Goal: Transaction & Acquisition: Obtain resource

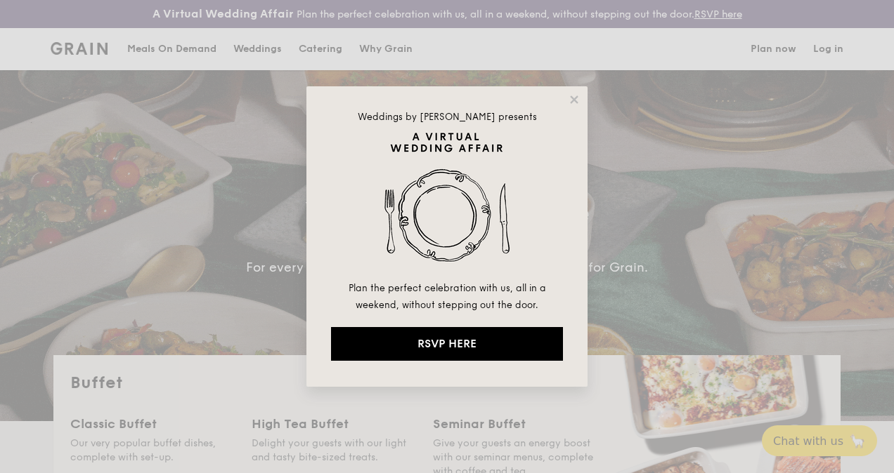
select select
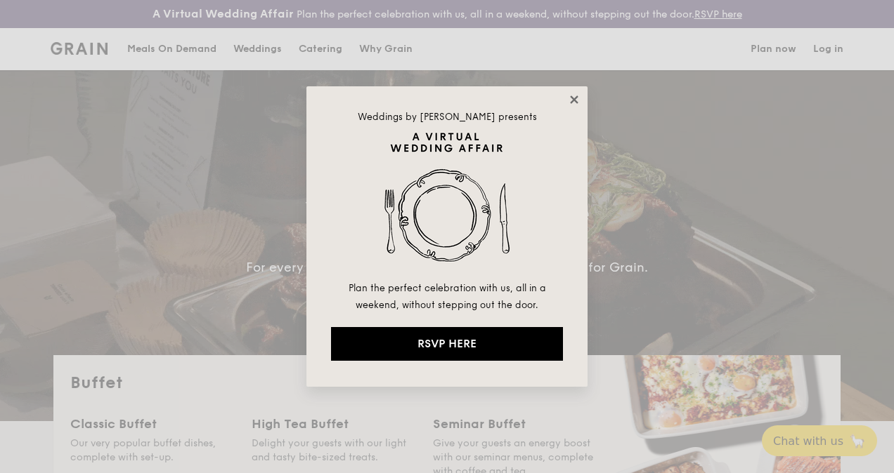
click at [575, 98] on icon at bounding box center [574, 100] width 8 height 8
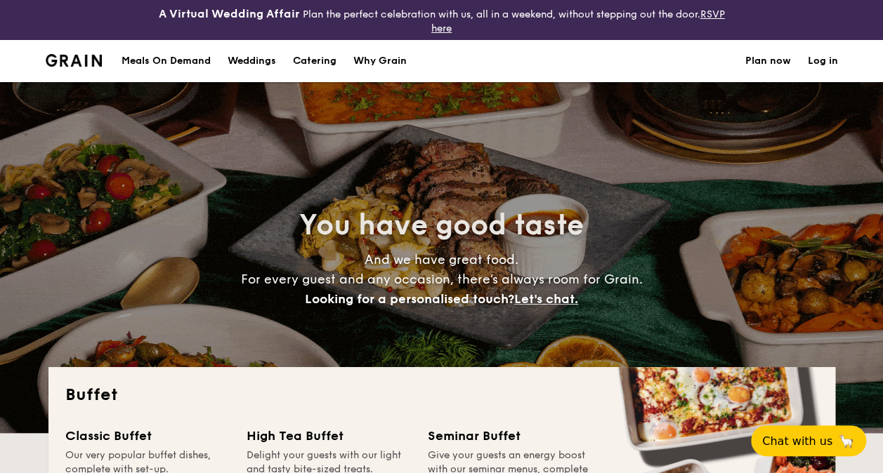
click at [320, 60] on h1 "Catering" at bounding box center [315, 61] width 44 height 42
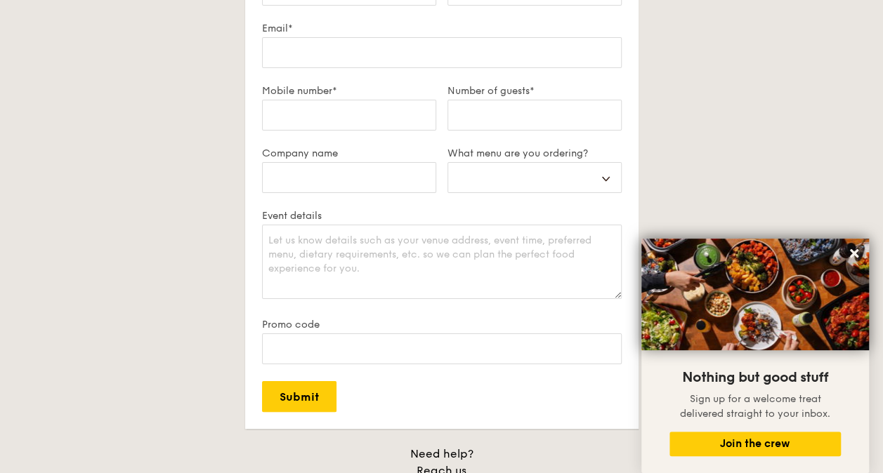
scroll to position [2513, 0]
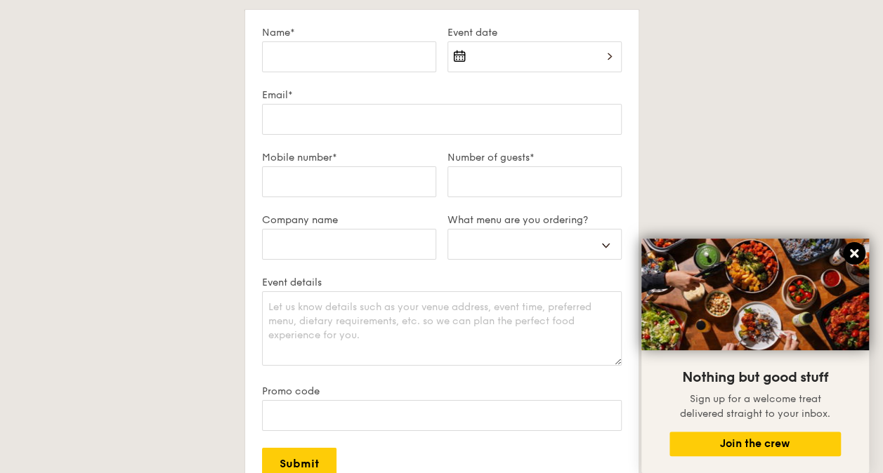
click at [860, 251] on button at bounding box center [854, 253] width 22 height 22
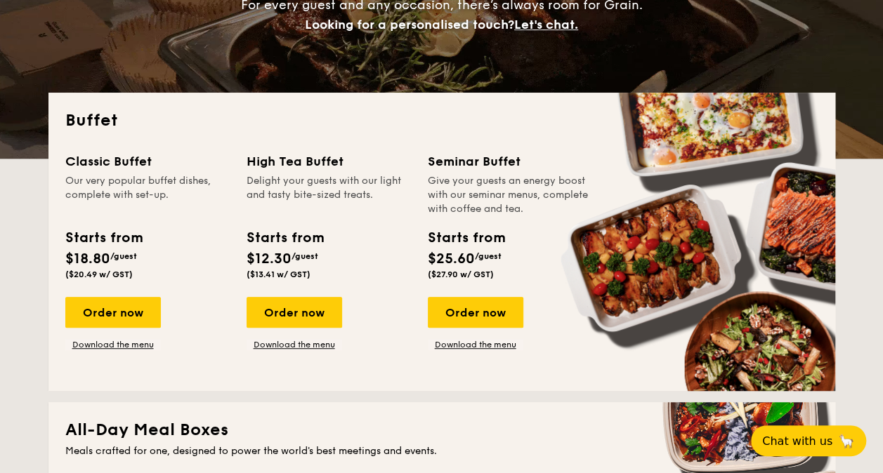
scroll to position [275, 0]
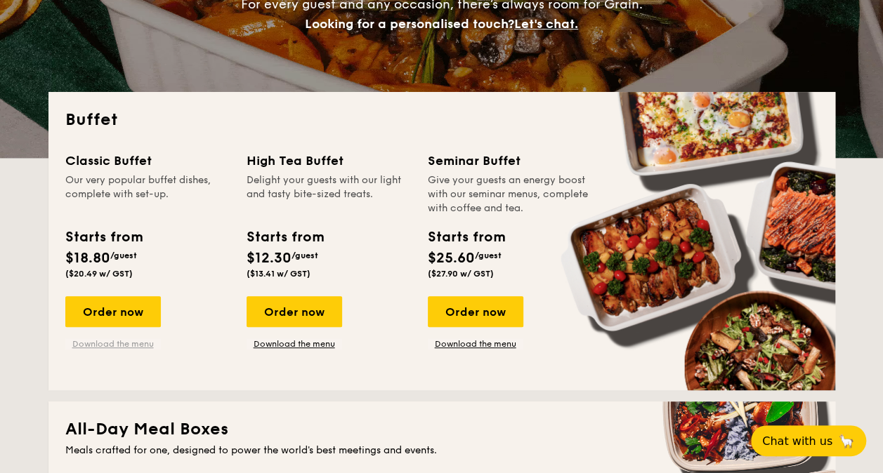
click at [114, 344] on link "Download the menu" at bounding box center [113, 344] width 96 height 11
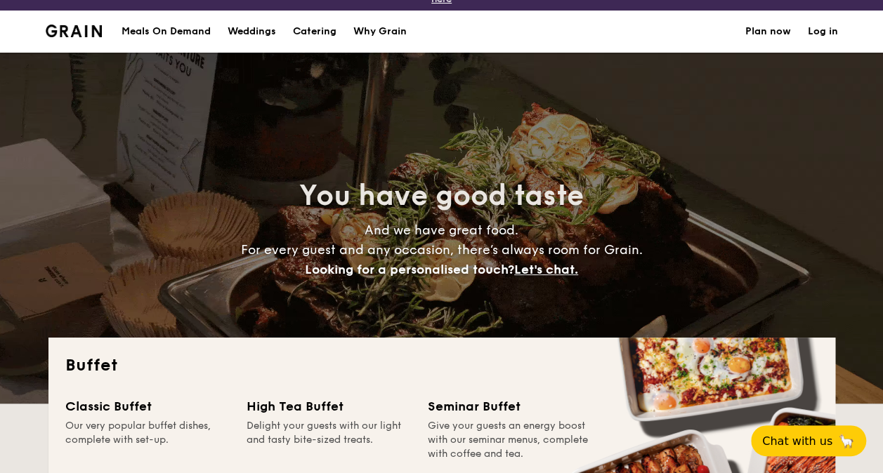
scroll to position [0, 0]
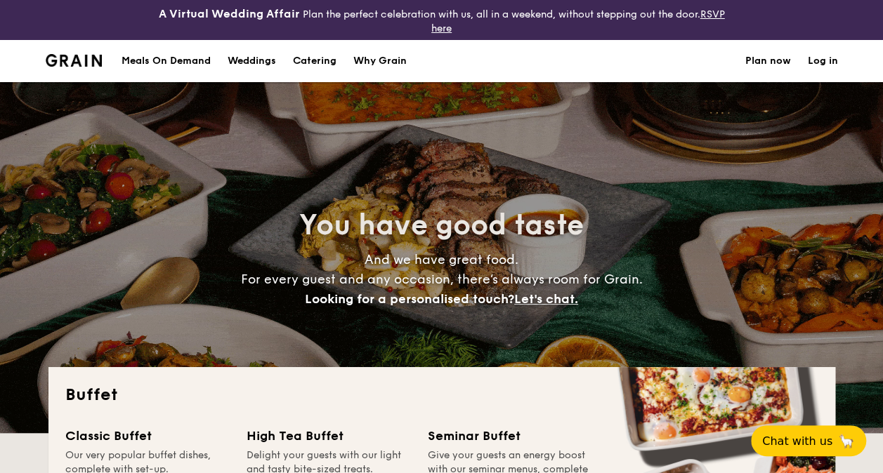
click at [318, 63] on h1 "Catering" at bounding box center [315, 61] width 44 height 42
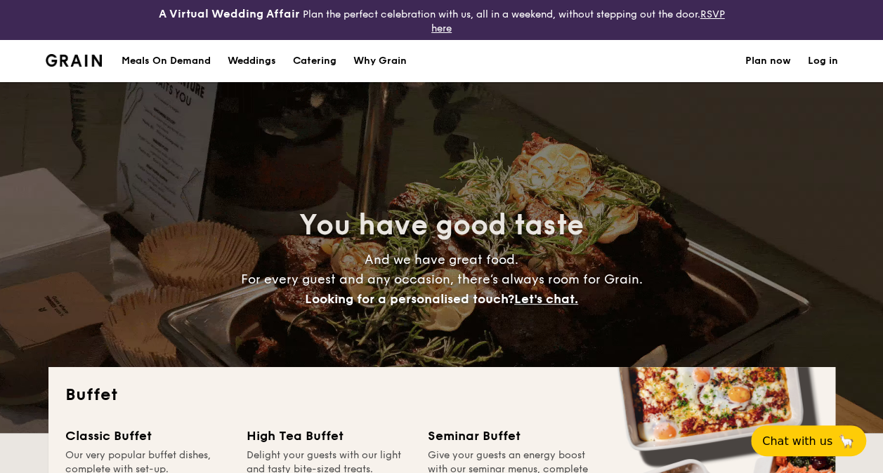
click at [327, 58] on h1 "Catering" at bounding box center [315, 61] width 44 height 42
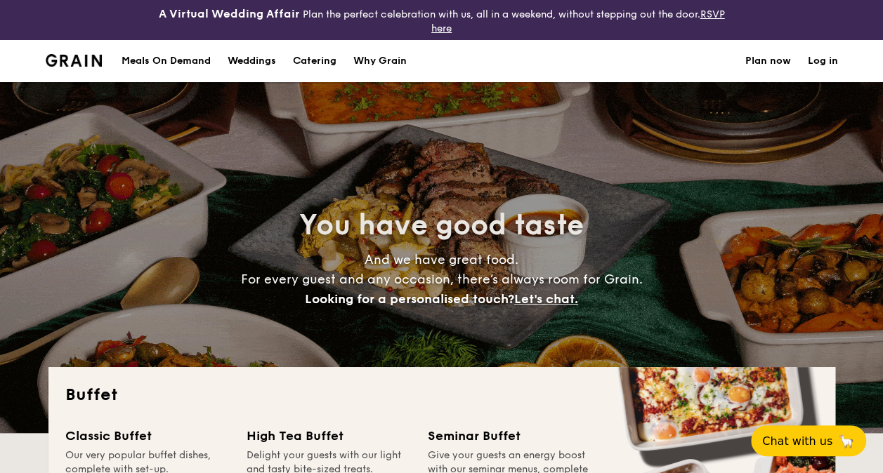
click at [321, 64] on h1 "Catering" at bounding box center [315, 61] width 44 height 42
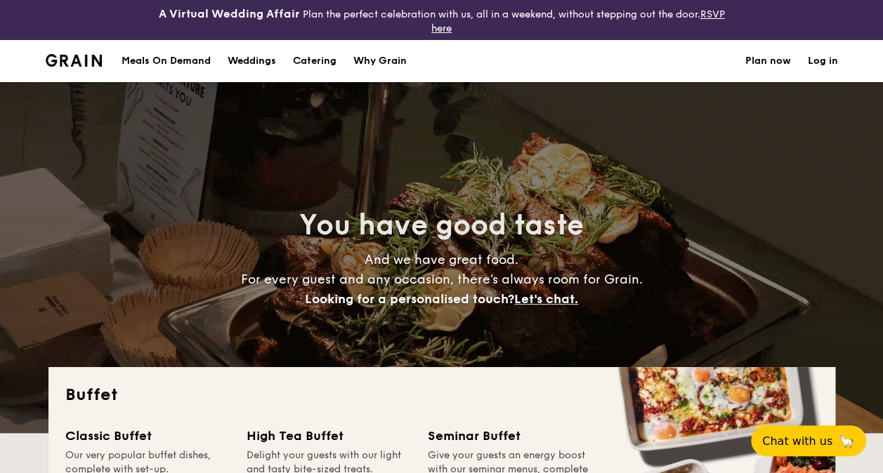
click at [322, 65] on h1 "Catering" at bounding box center [315, 61] width 44 height 42
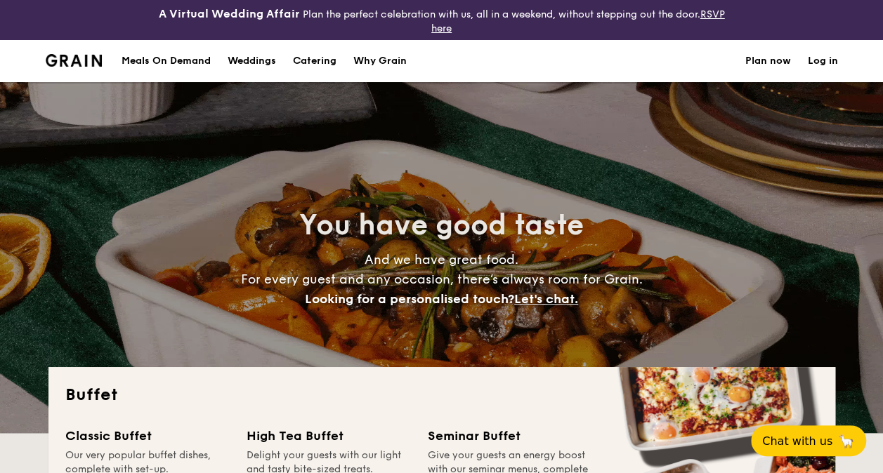
click at [322, 65] on h1 "Catering" at bounding box center [315, 61] width 44 height 42
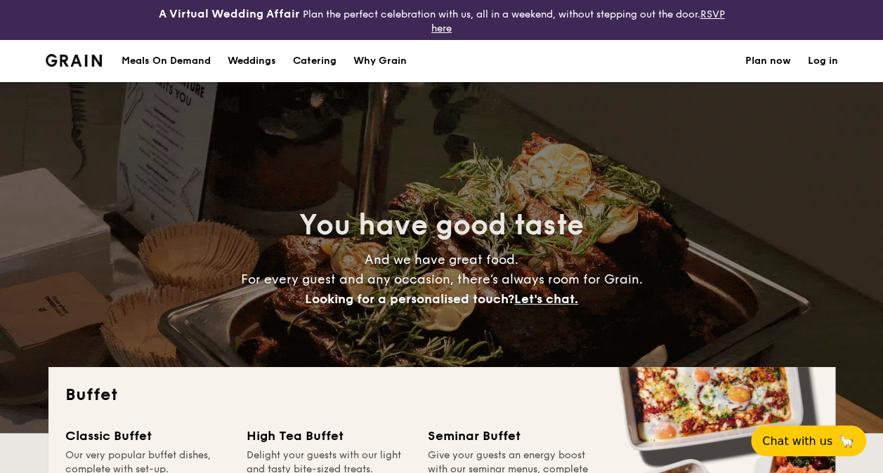
click at [322, 58] on h1 "Catering" at bounding box center [315, 61] width 44 height 42
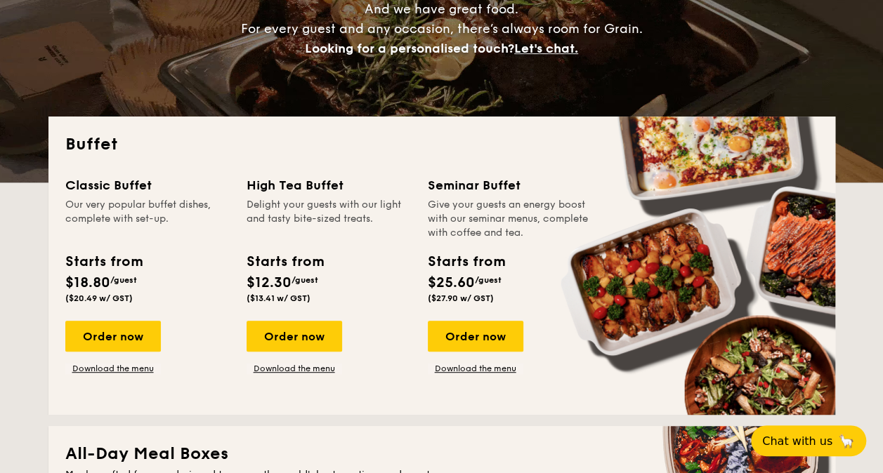
scroll to position [251, 0]
